Goal: Information Seeking & Learning: Learn about a topic

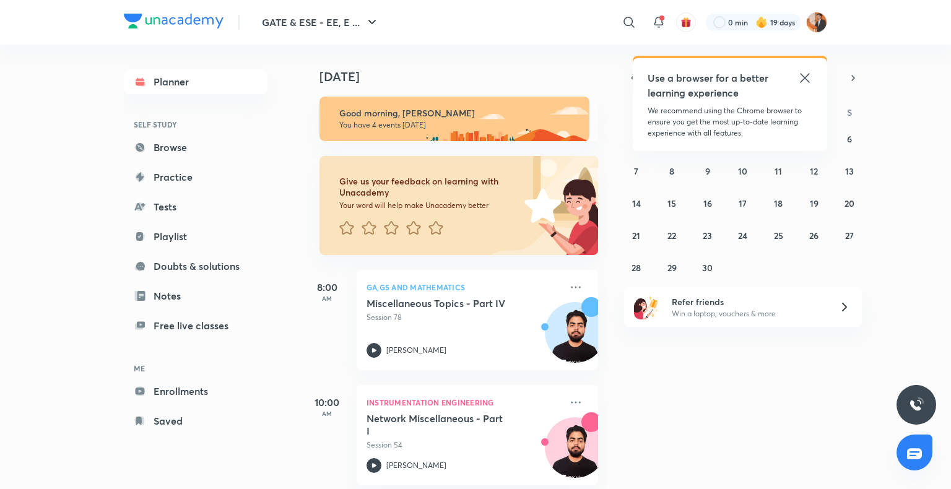
click at [804, 81] on icon at bounding box center [805, 78] width 15 height 15
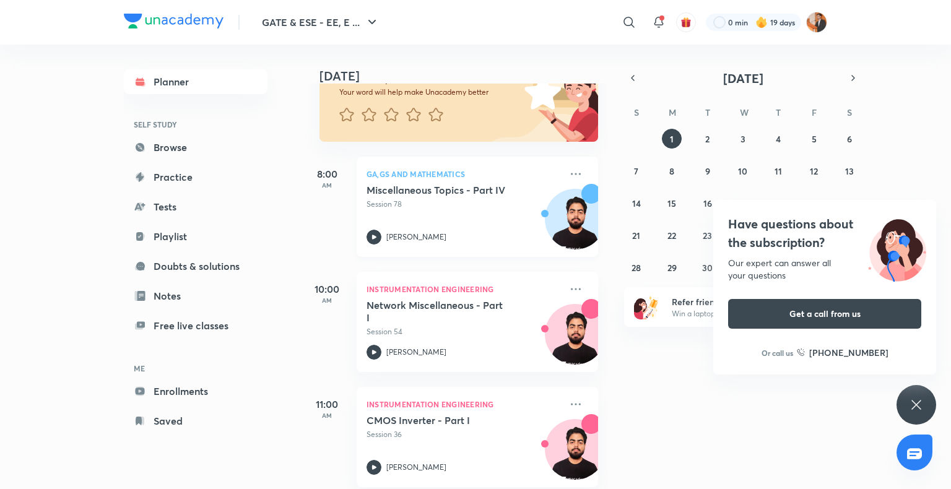
scroll to position [114, 0]
click at [917, 403] on icon at bounding box center [916, 405] width 15 height 15
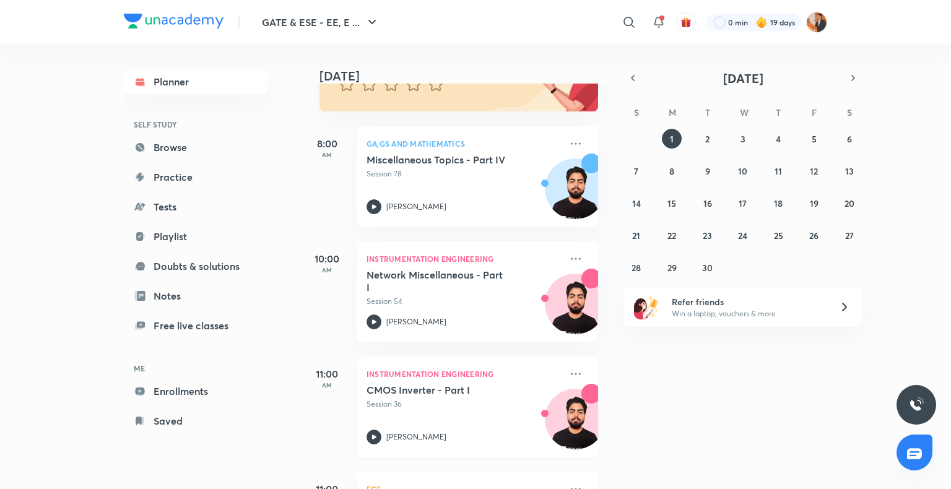
scroll to position [145, 0]
click at [569, 256] on icon at bounding box center [576, 257] width 15 height 15
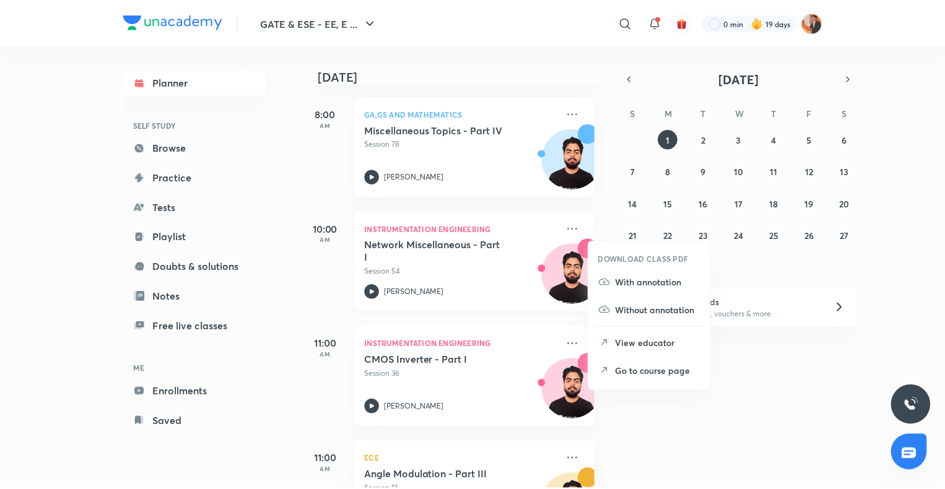
scroll to position [245, 0]
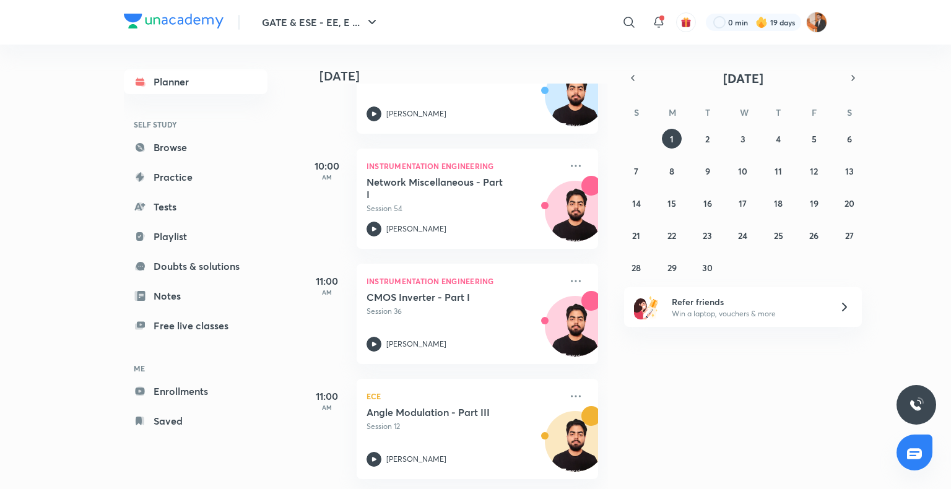
click at [678, 436] on div "[DATE] Good morning, [PERSON_NAME] You have 4 events [DATE] Give us your feedba…" at bounding box center [625, 267] width 647 height 445
click at [569, 274] on icon at bounding box center [576, 281] width 15 height 15
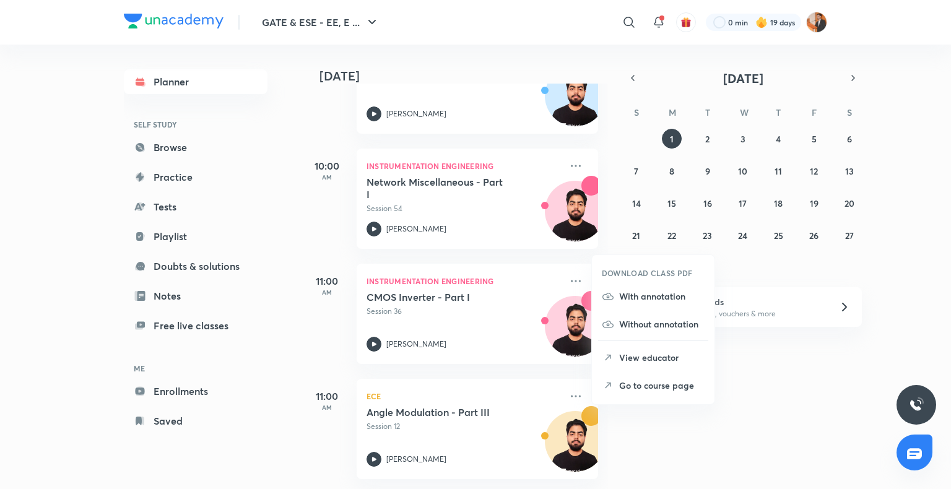
click at [642, 389] on p "Go to course page" at bounding box center [661, 385] width 85 height 13
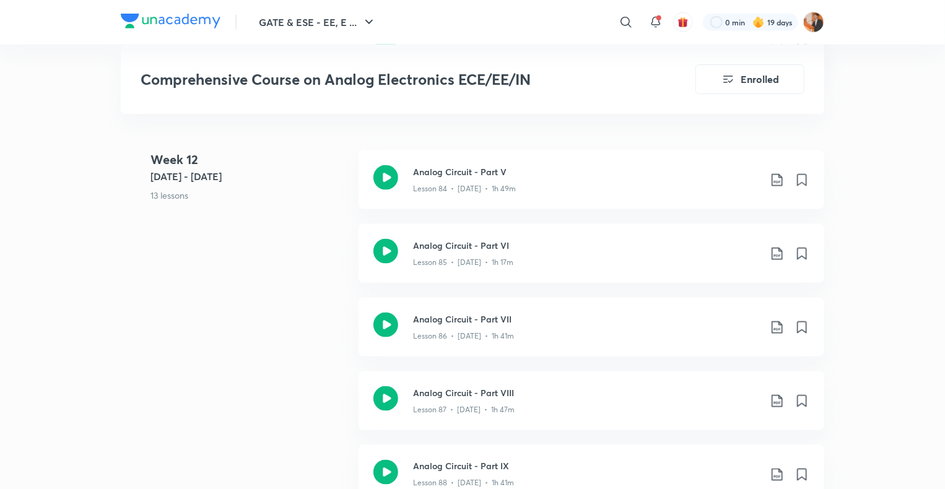
scroll to position [7849, 0]
